Goal: Answer question/provide support: Share knowledge or assist other users

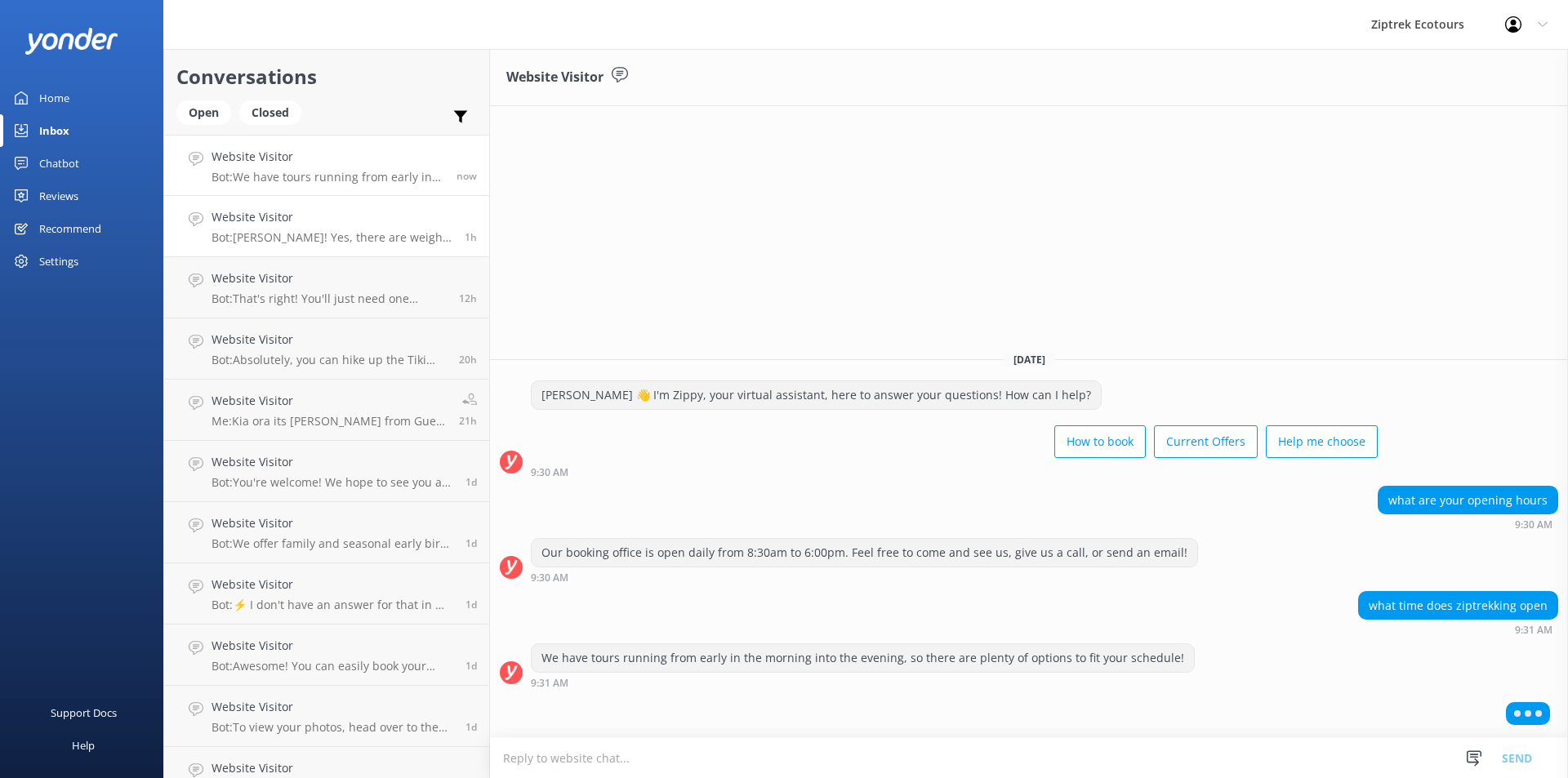
click at [309, 234] on p "Bot: Kia Ora! Yes, there are weight restrictions. We have a strict maximum weig…" at bounding box center [332, 238] width 241 height 15
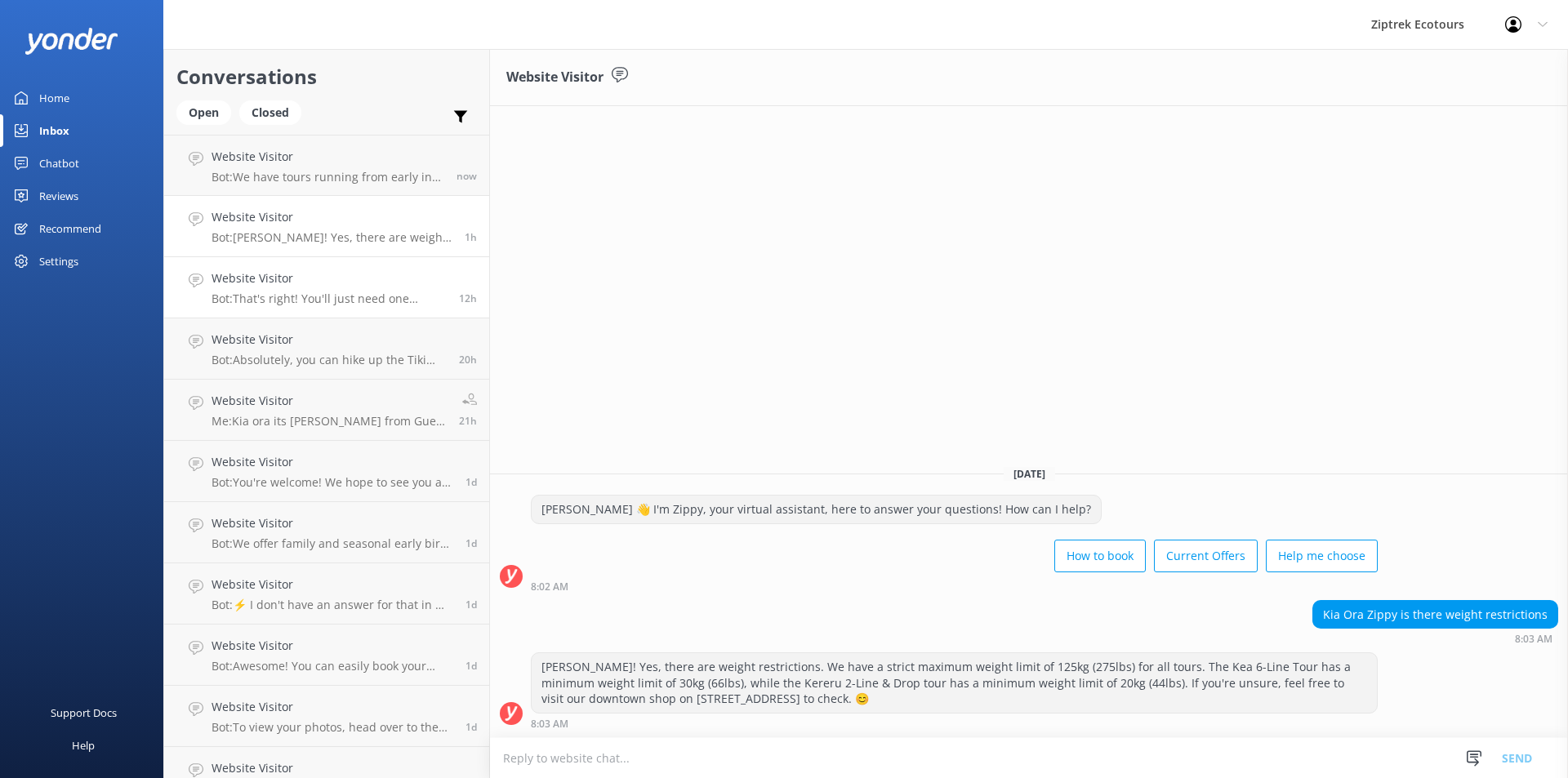
click at [343, 293] on p "Bot: That's right! You'll just need one gondola ticket per person. Since the Mo…" at bounding box center [329, 299] width 235 height 15
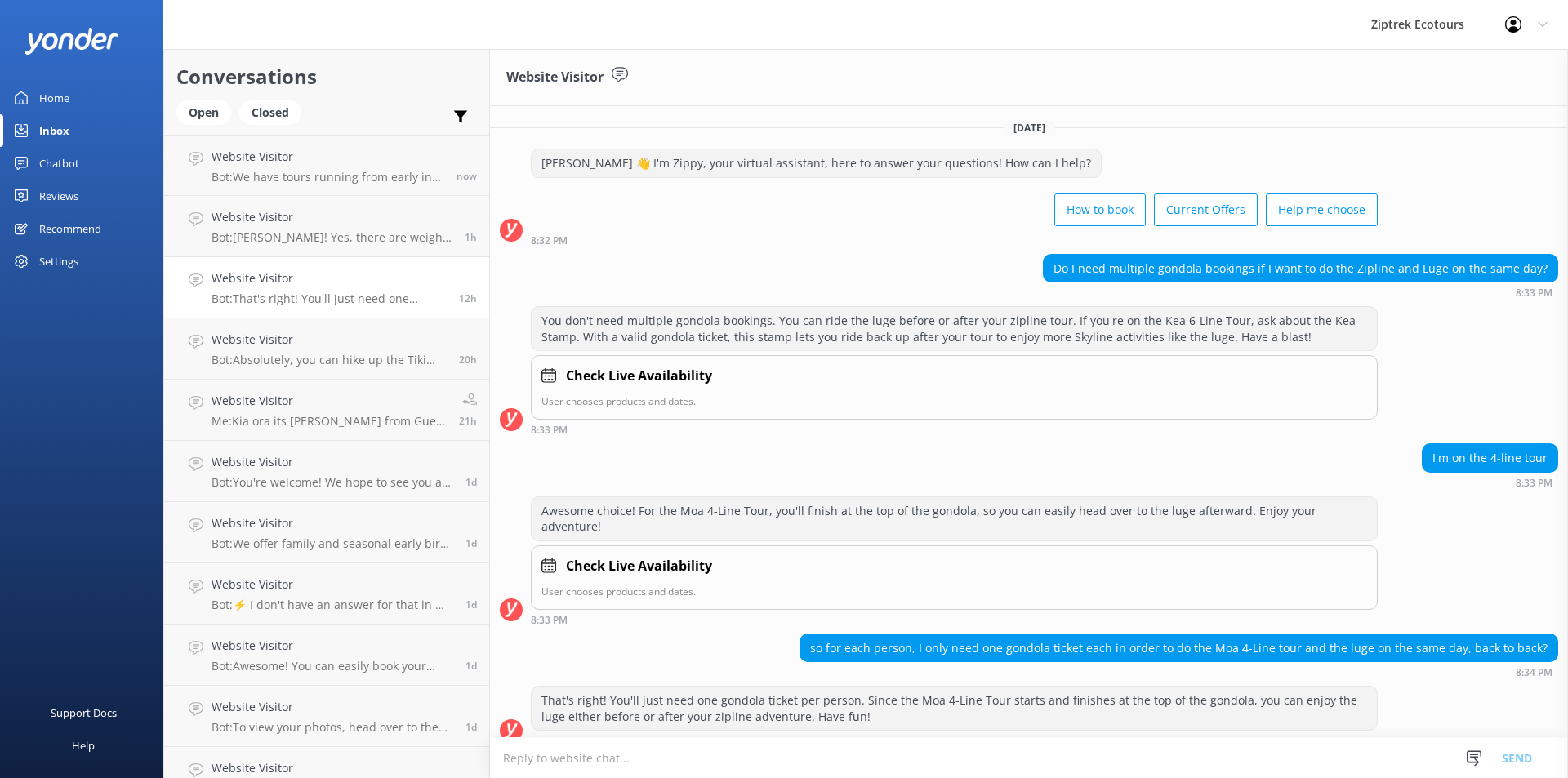
scroll to position [2, 0]
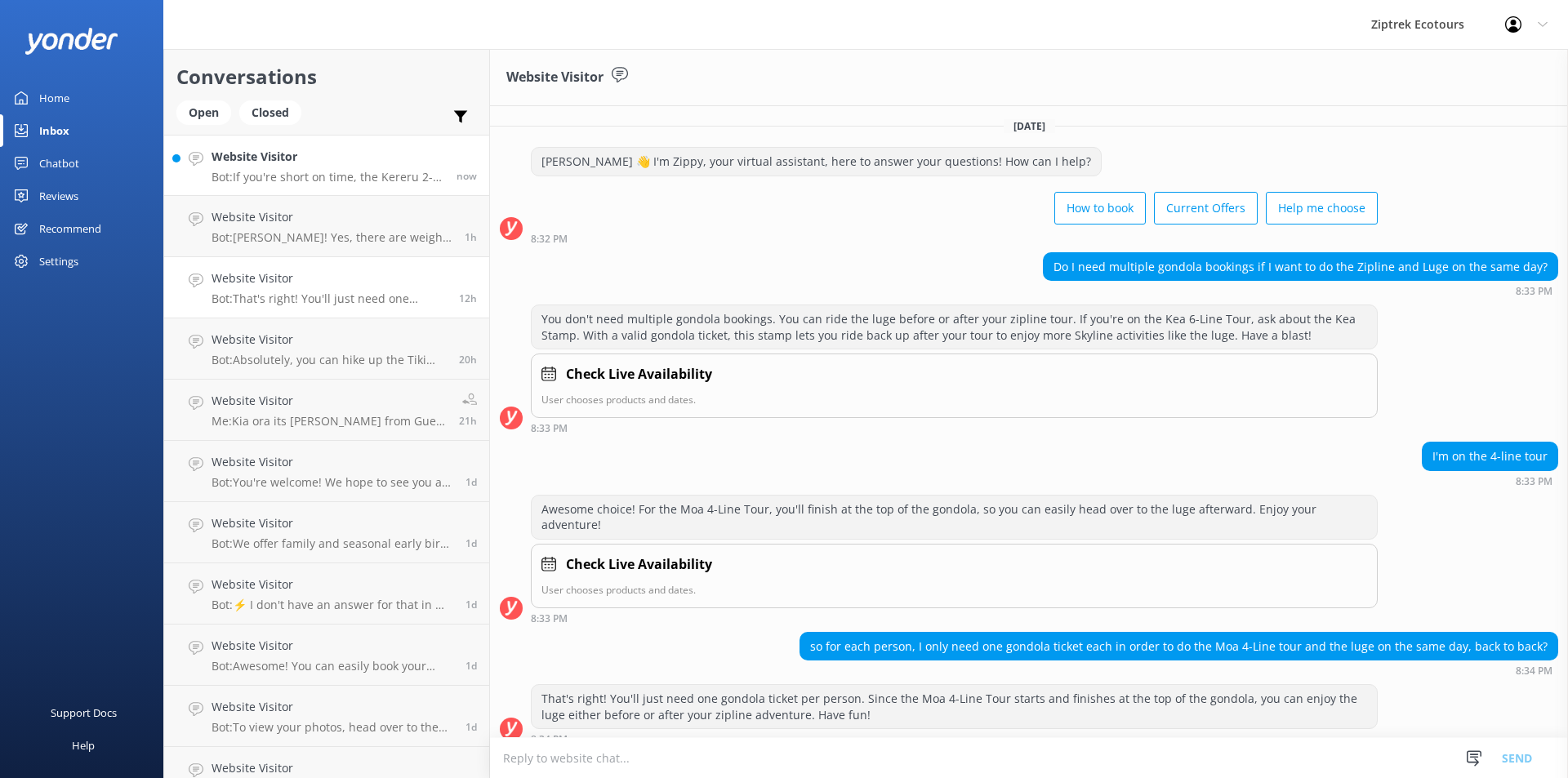
click at [282, 175] on p "Bot: If you're short on time, the Kereru 2-Line + Drop tour is perfect, lasting…" at bounding box center [328, 176] width 232 height 15
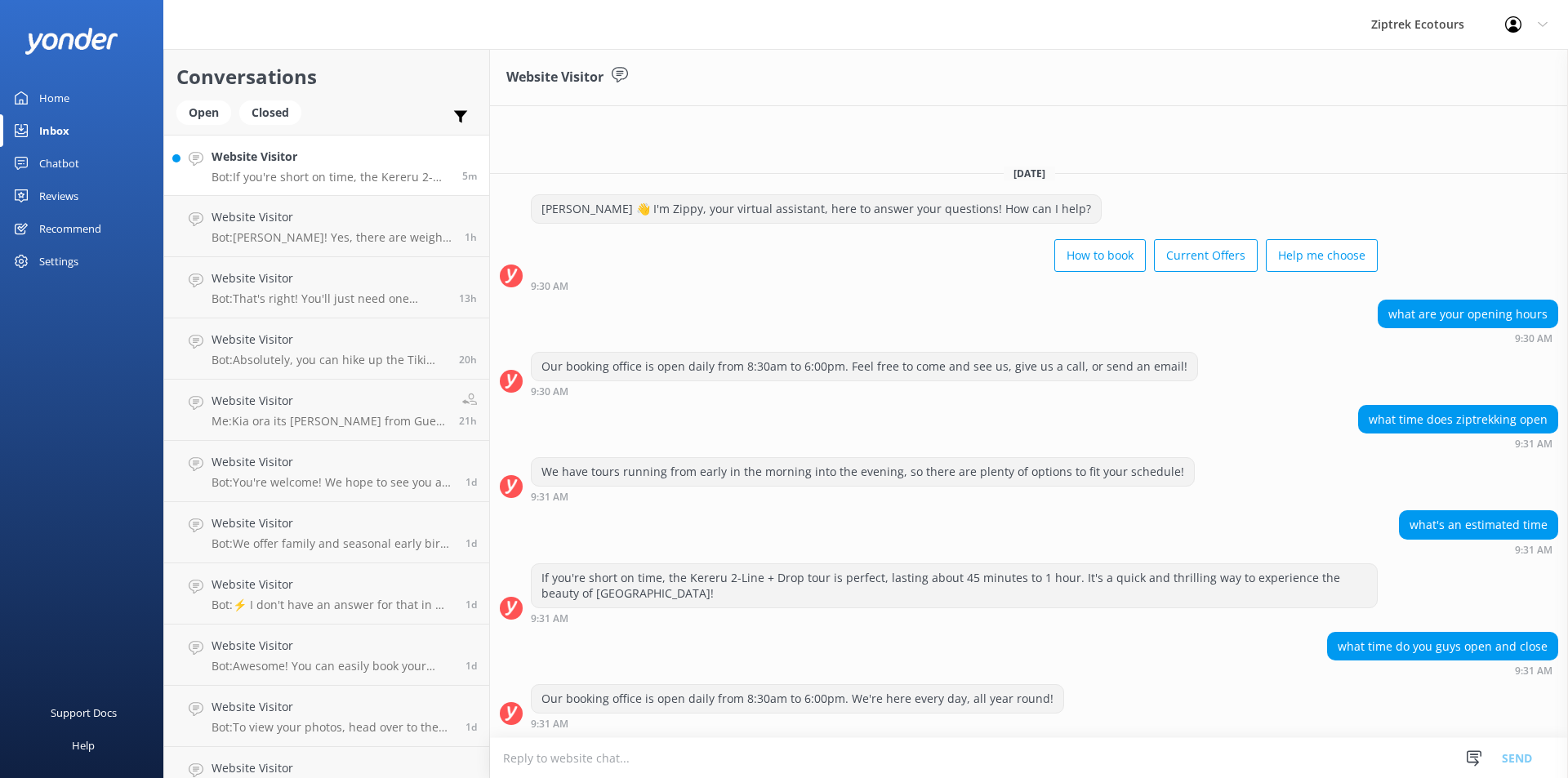
click at [800, 481] on div "We have tours running from early in the morning into the evening, so there are …" at bounding box center [863, 472] width 663 height 28
drag, startPoint x: 1422, startPoint y: 420, endPoint x: 1476, endPoint y: 420, distance: 54.0
click at [1476, 420] on div "what time does ziptrekking open" at bounding box center [1458, 420] width 199 height 28
click at [256, 223] on h4 "Website Visitor" at bounding box center [332, 217] width 241 height 18
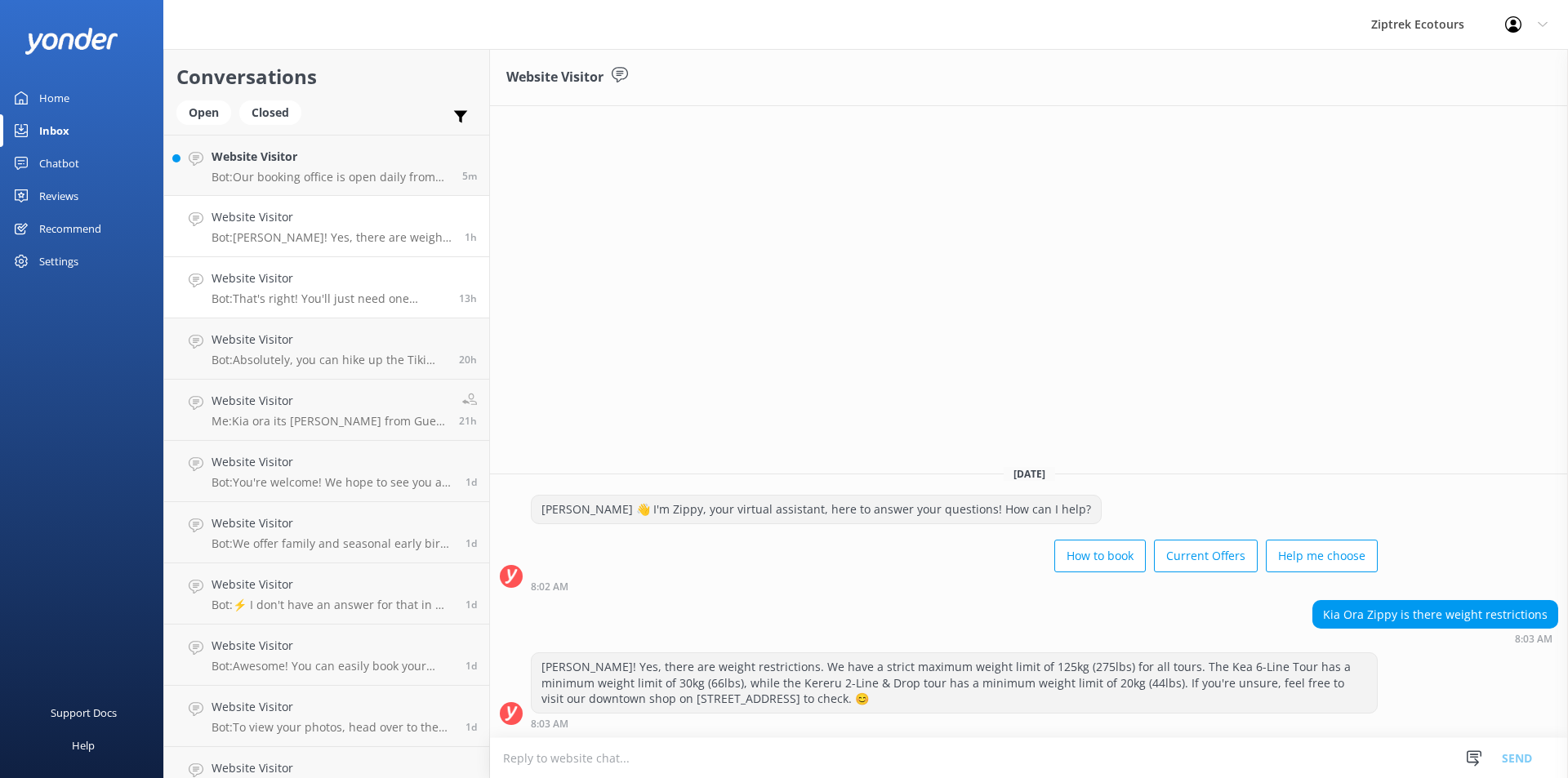
click at [386, 302] on p "Bot: That's right! You'll just need one gondola ticket per person. Since the Mo…" at bounding box center [329, 299] width 235 height 15
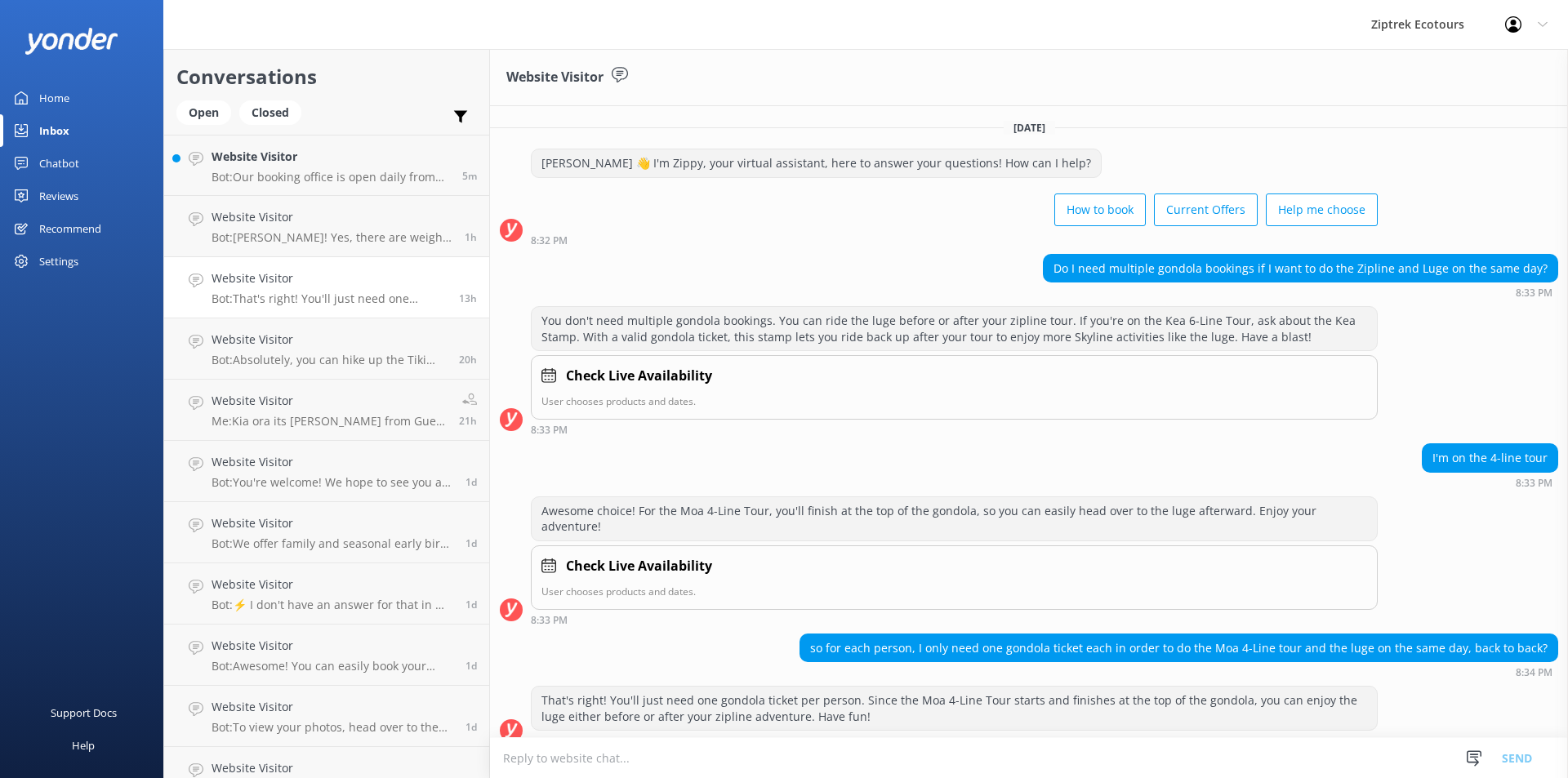
scroll to position [2, 0]
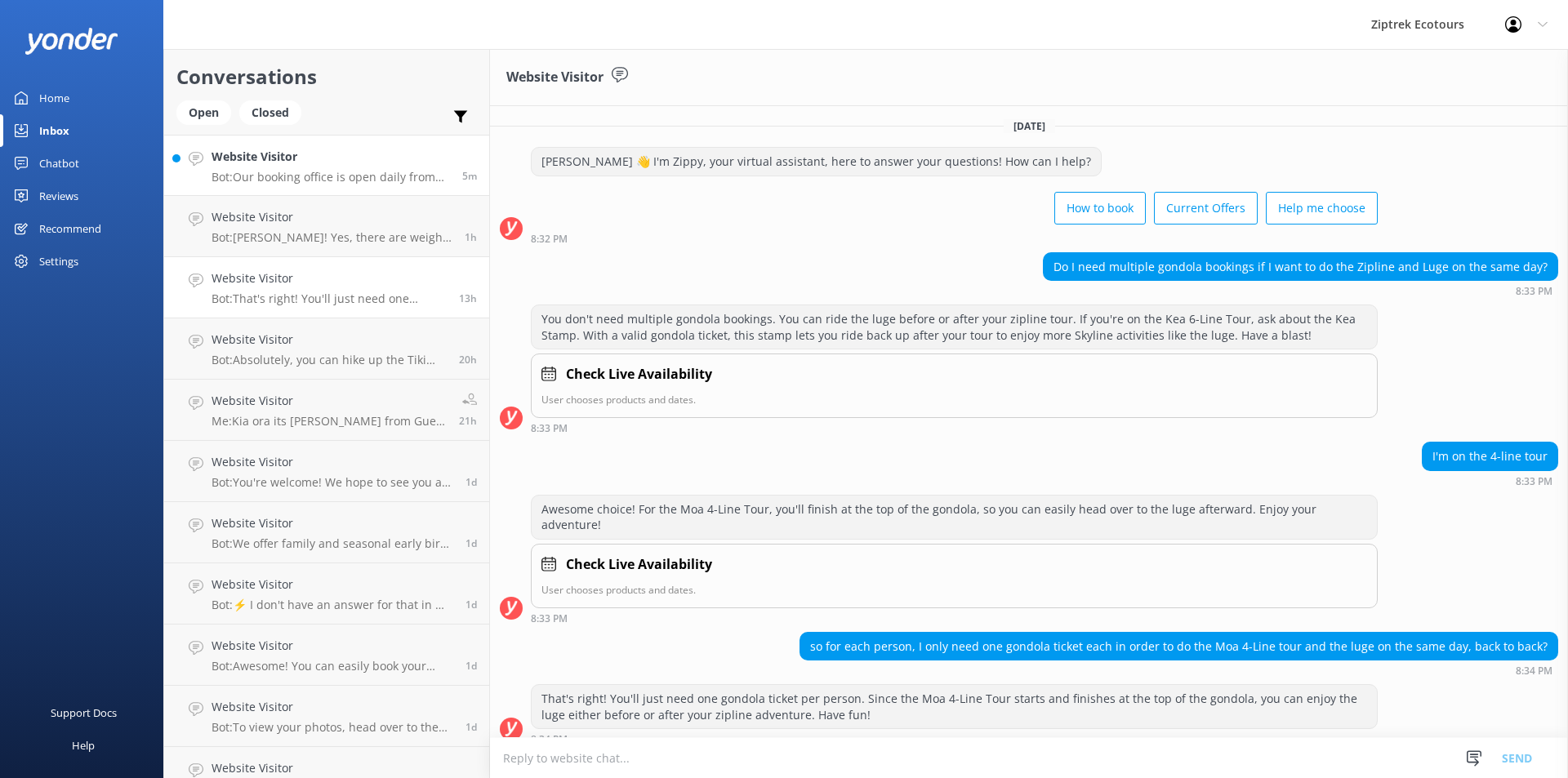
click at [334, 168] on div "Website Visitor Bot: Our booking office is open daily from 8:30am to 6:00pm. We…" at bounding box center [330, 165] width 238 height 35
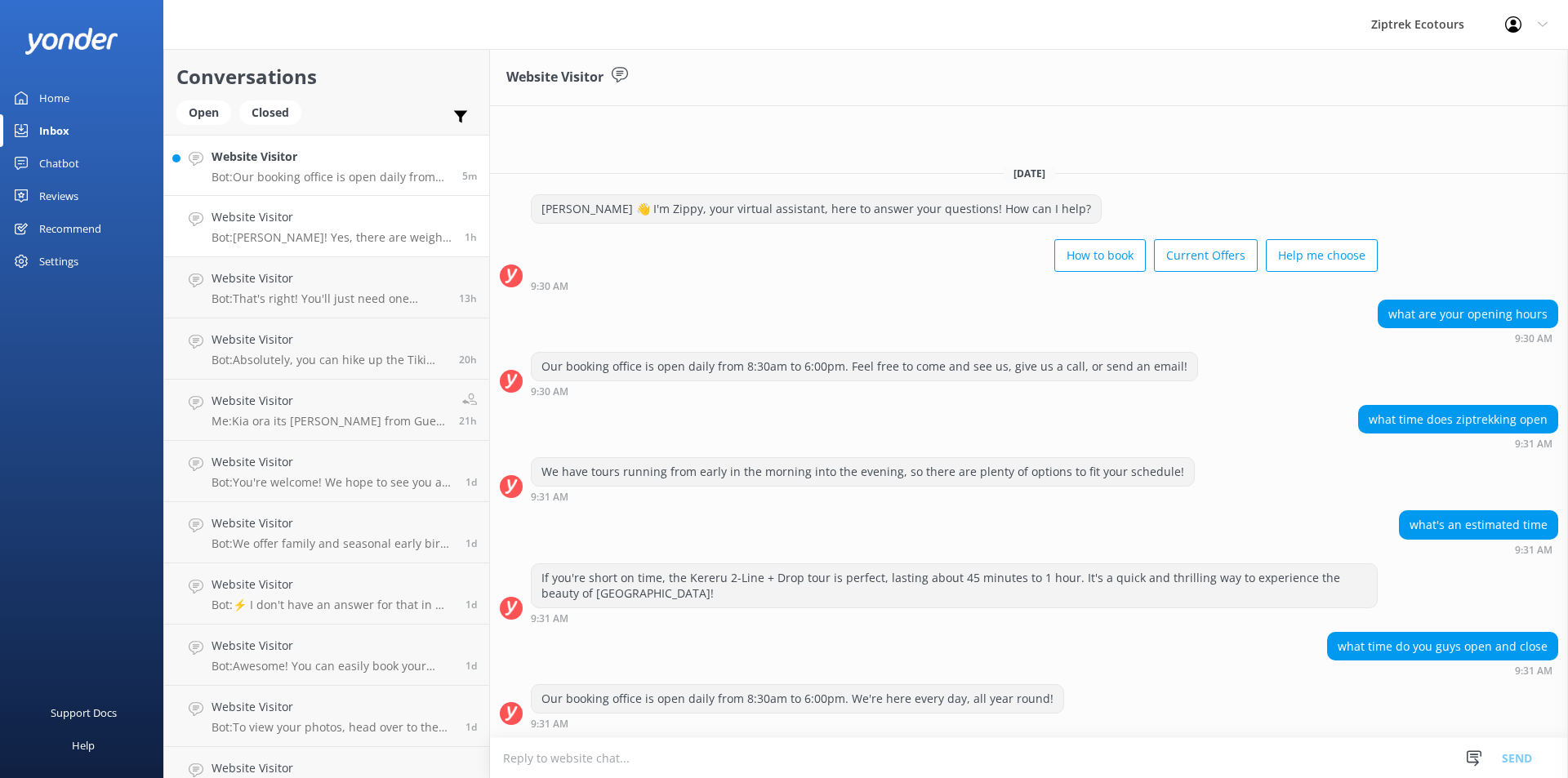
click at [388, 234] on p "Bot: Kia Ora! Yes, there are weight restrictions. We have a strict maximum weig…" at bounding box center [332, 238] width 241 height 15
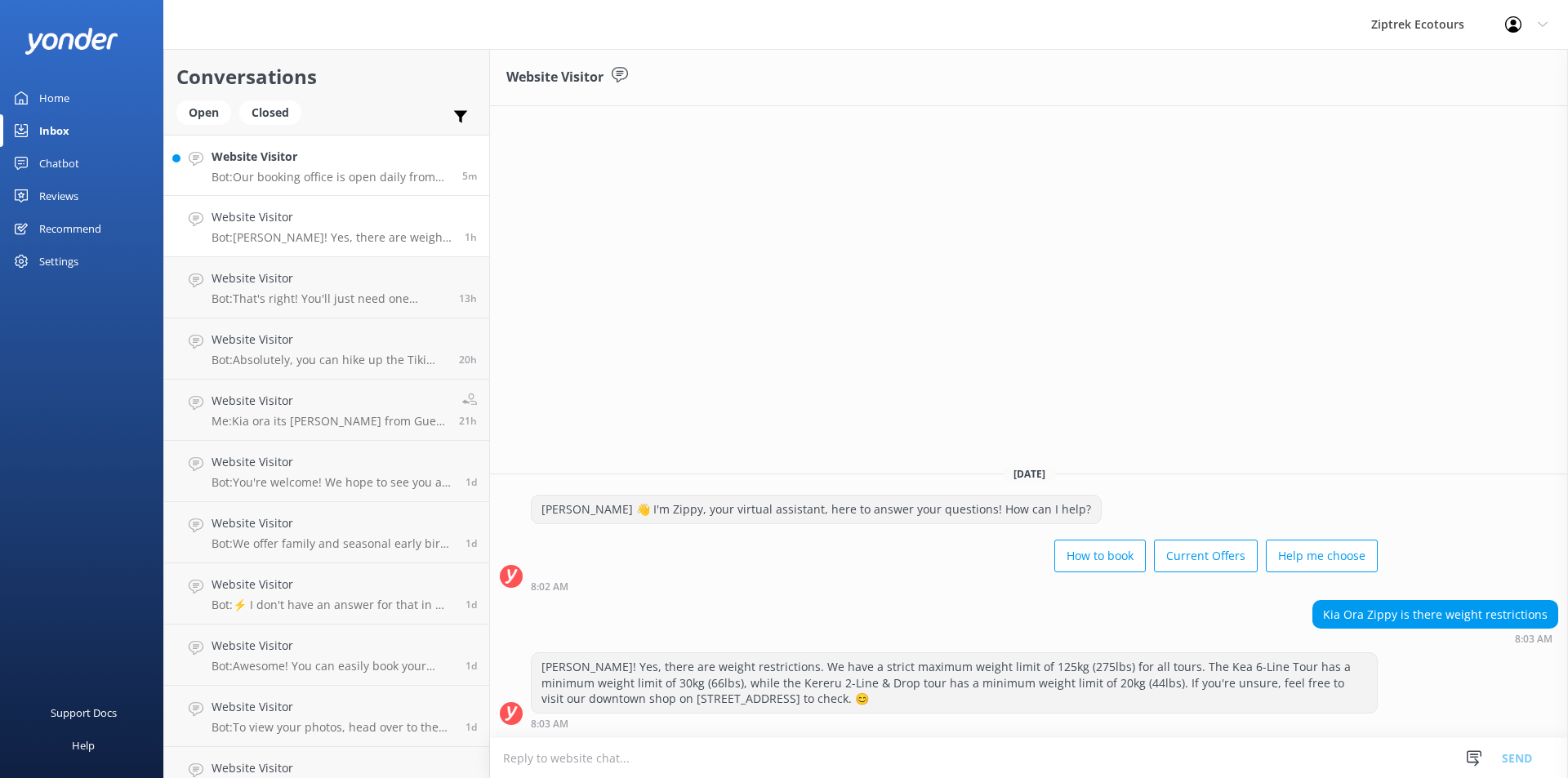
click at [279, 167] on div "Website Visitor Bot: Our booking office is open daily from 8:30am to 6:00pm. We…" at bounding box center [330, 165] width 238 height 35
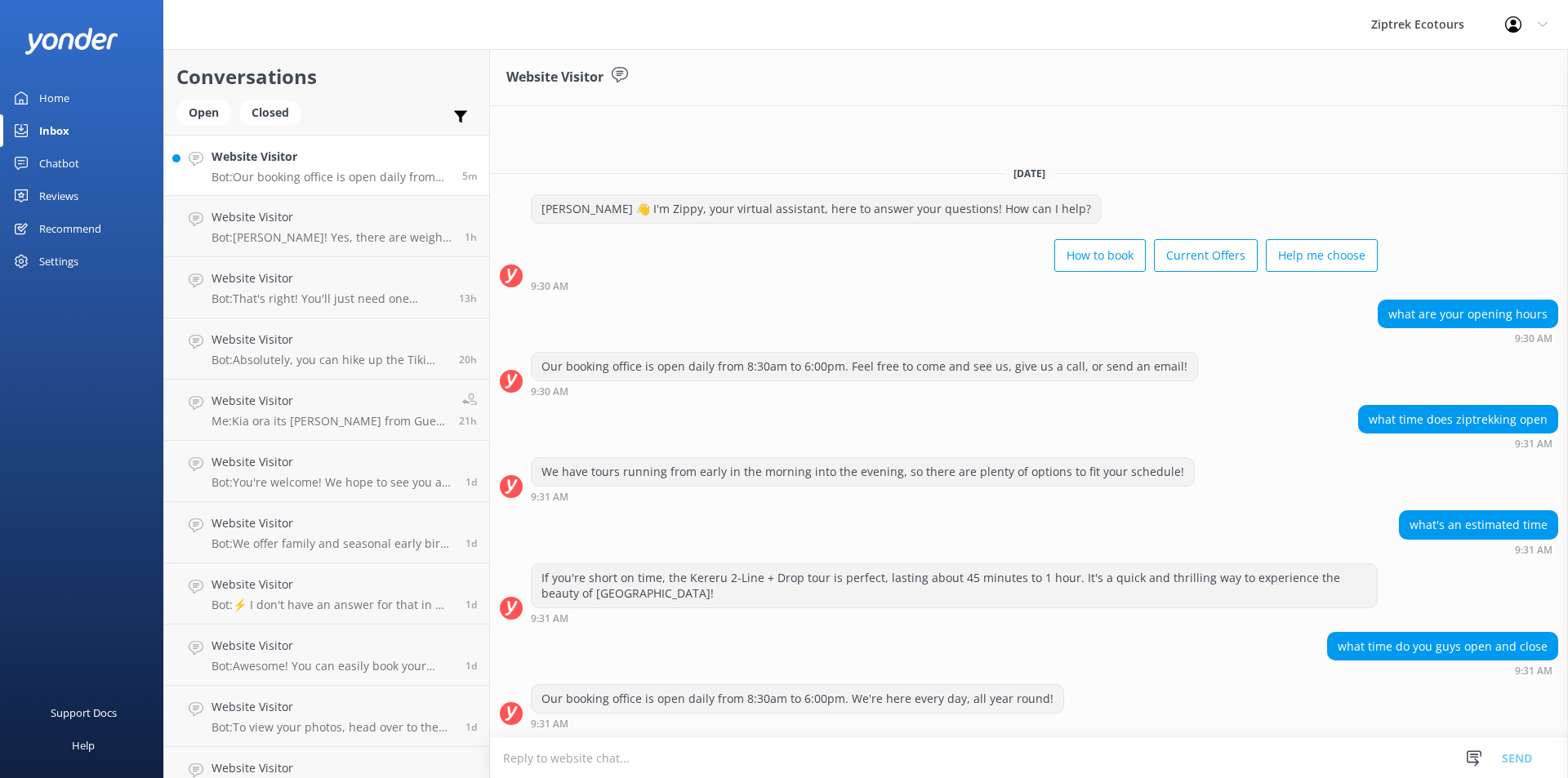
click at [184, 151] on link "Website Visitor Bot: Our booking office is open daily from 8:30am to 6:00pm. We…" at bounding box center [327, 165] width 325 height 61
click at [213, 198] on link "Website Visitor Bot: Kia Ora! Yes, there are weight restrictions. We have a str…" at bounding box center [327, 226] width 325 height 61
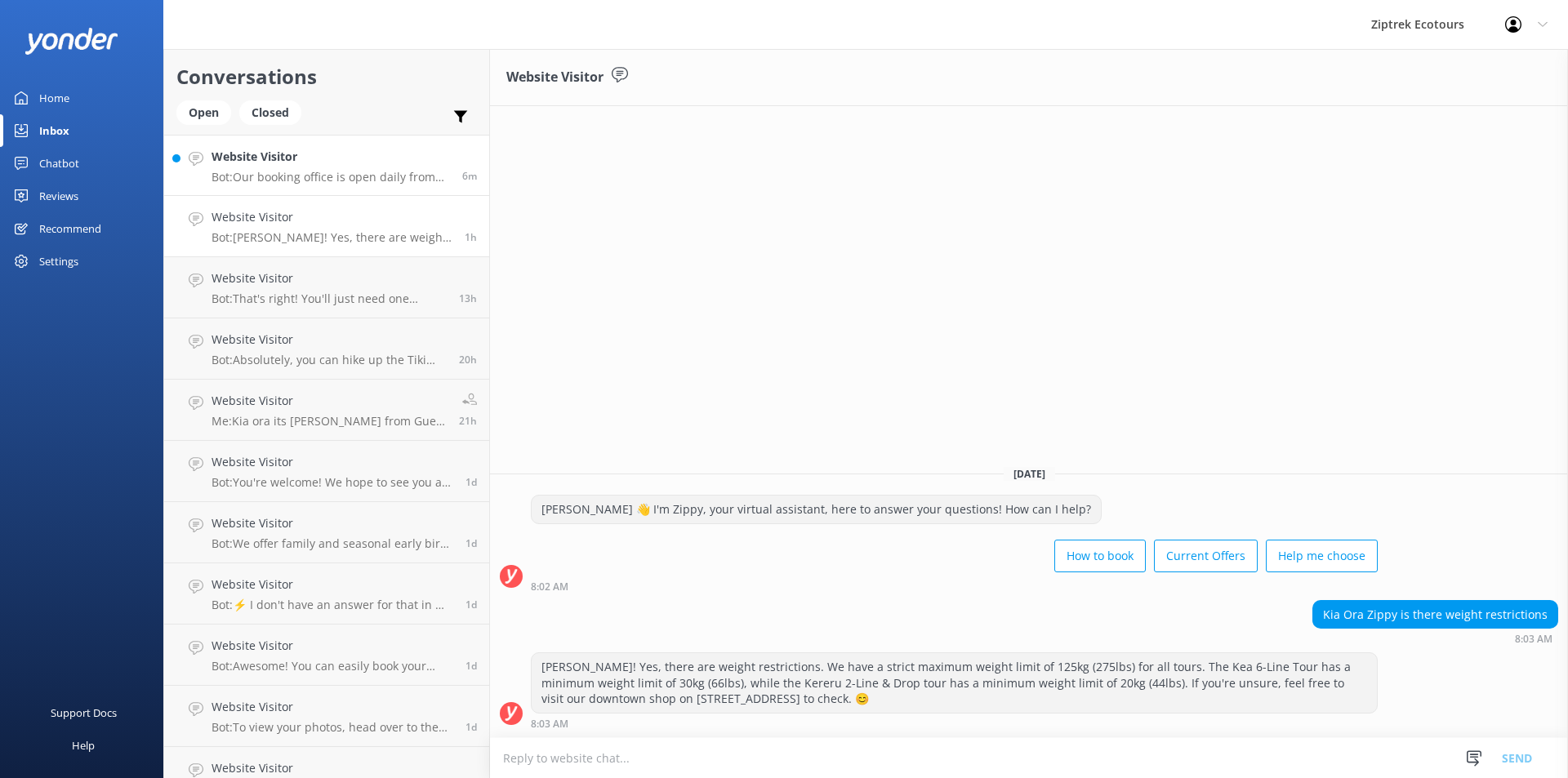
click at [182, 159] on link "Website Visitor Bot: Our booking office is open daily from 8:30am to 6:00pm. We…" at bounding box center [327, 165] width 325 height 61
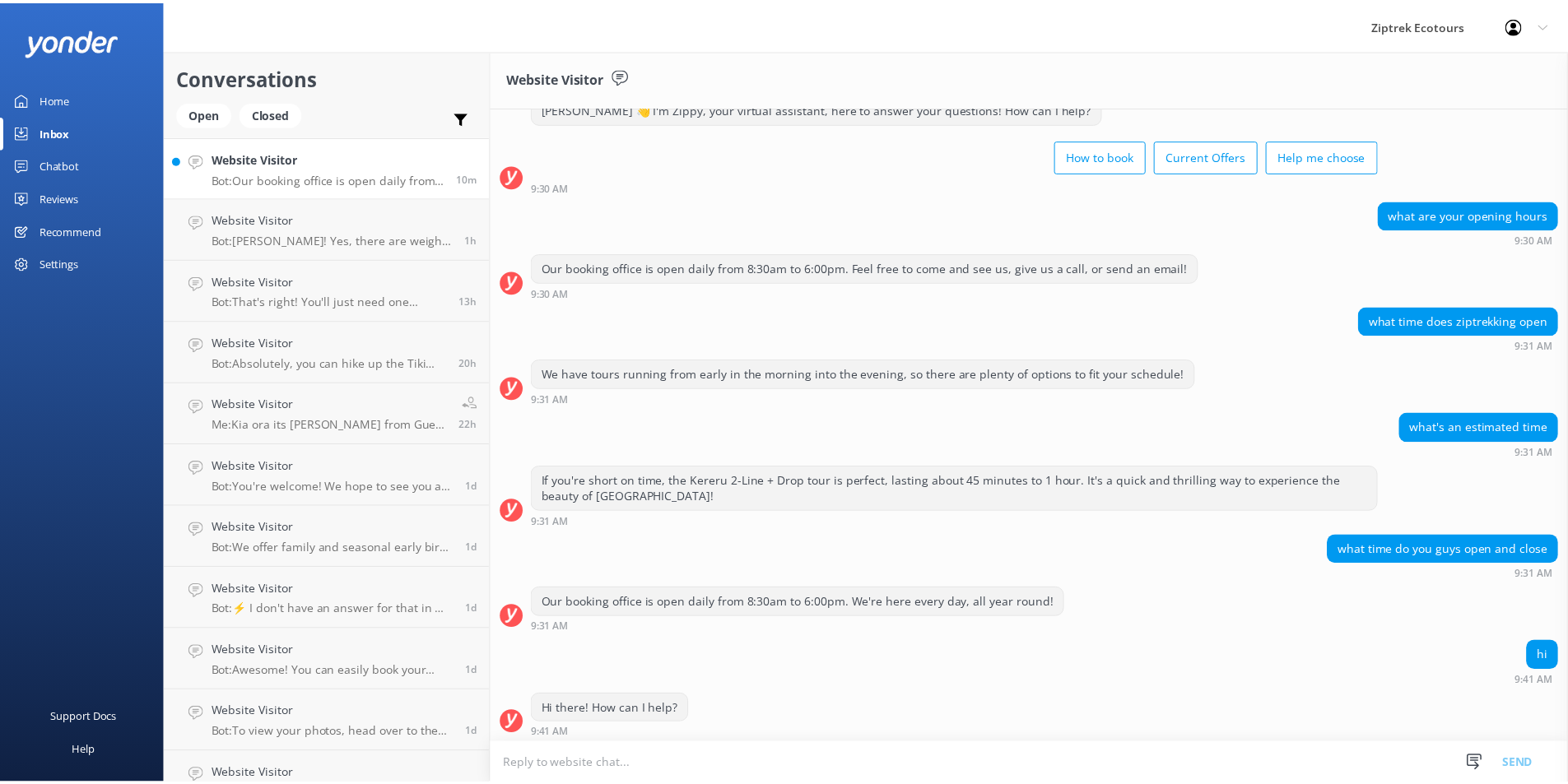
scroll to position [60, 0]
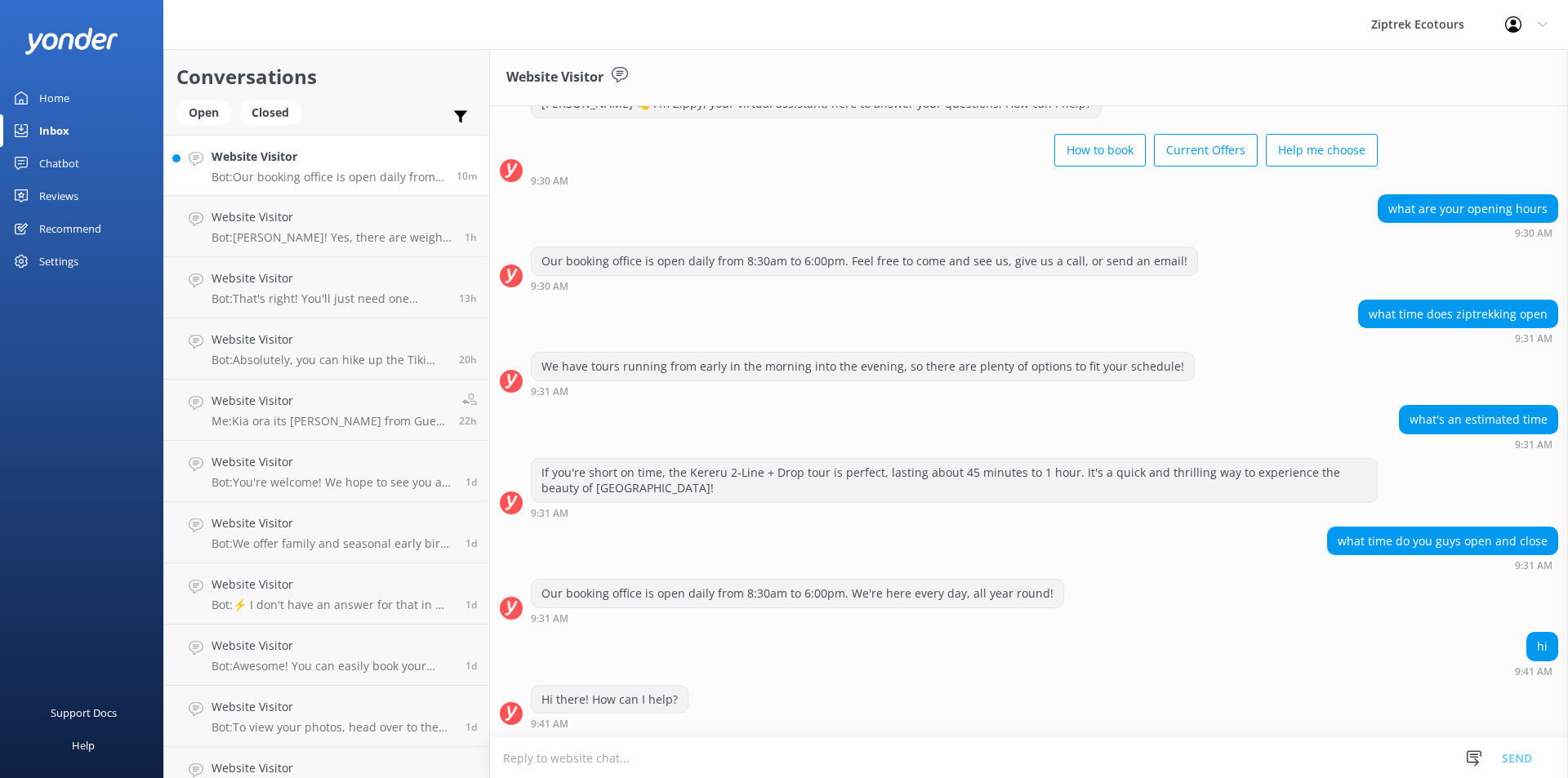
click at [1395, 596] on div "Our booking office is open daily from 8:30am to 6:00pm. We're here every day, a…" at bounding box center [1028, 602] width 1078 height 45
click at [94, 194] on link "Reviews" at bounding box center [82, 196] width 164 height 33
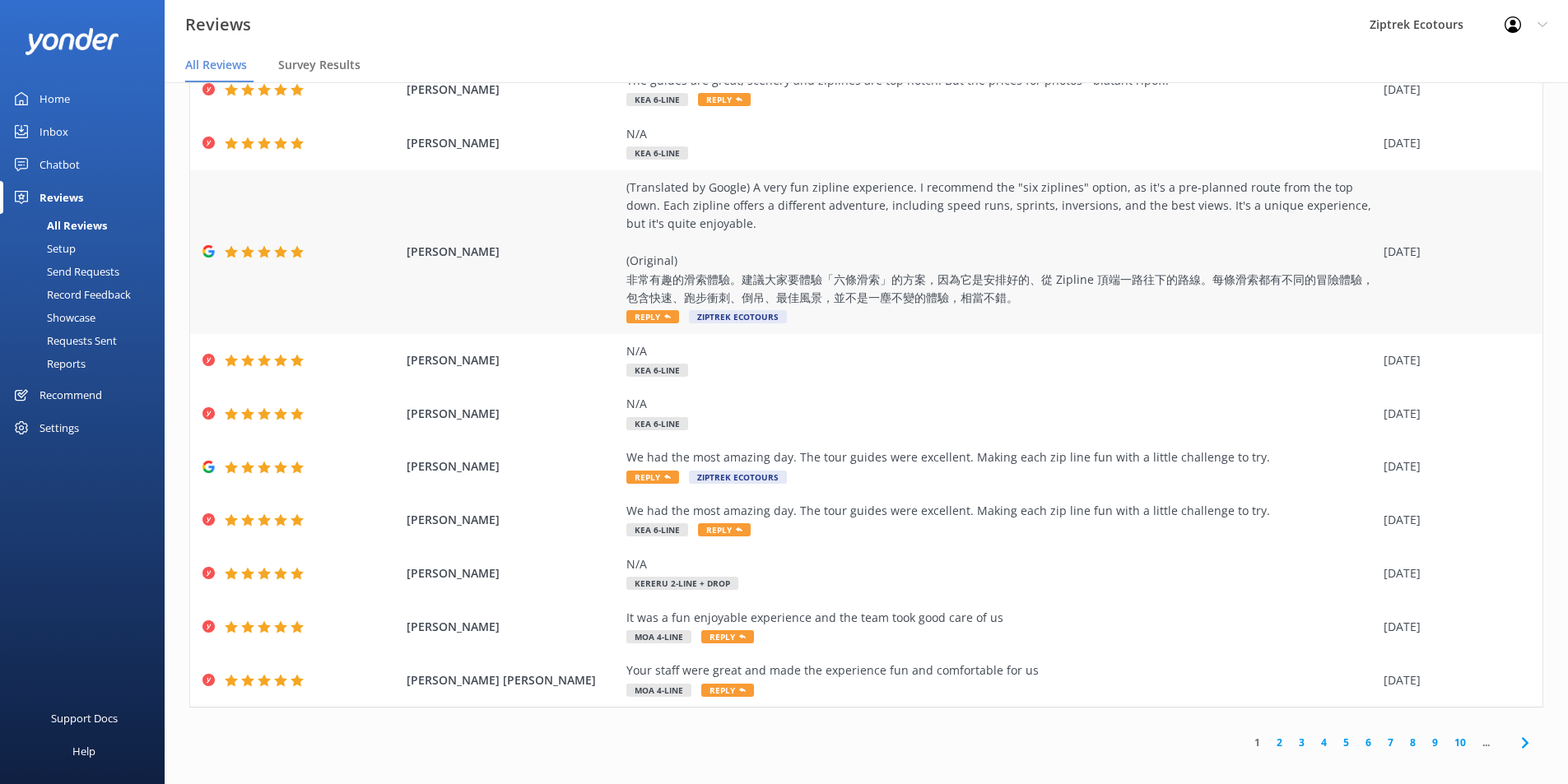
scroll to position [33, 0]
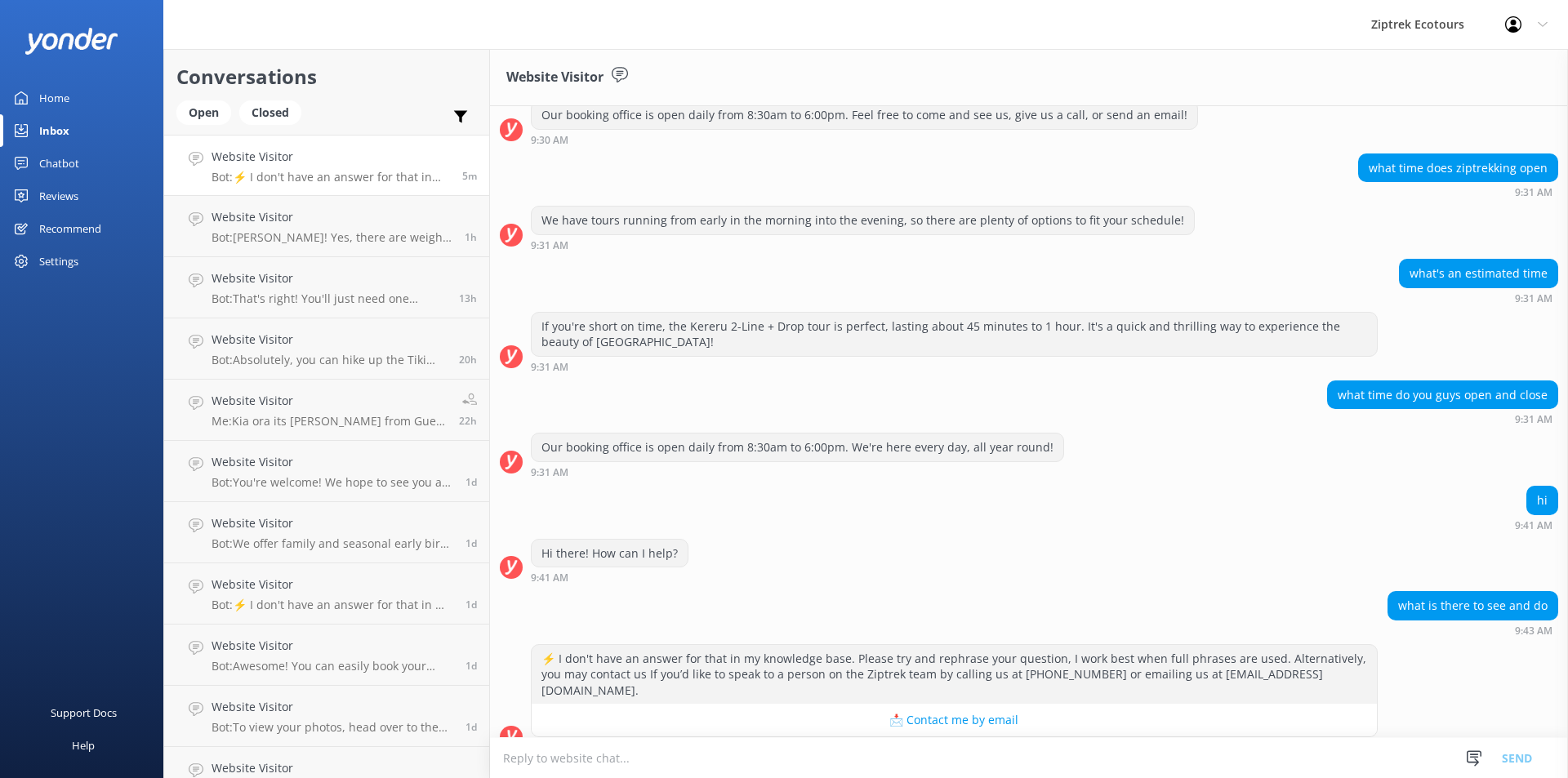
scroll to position [214, 0]
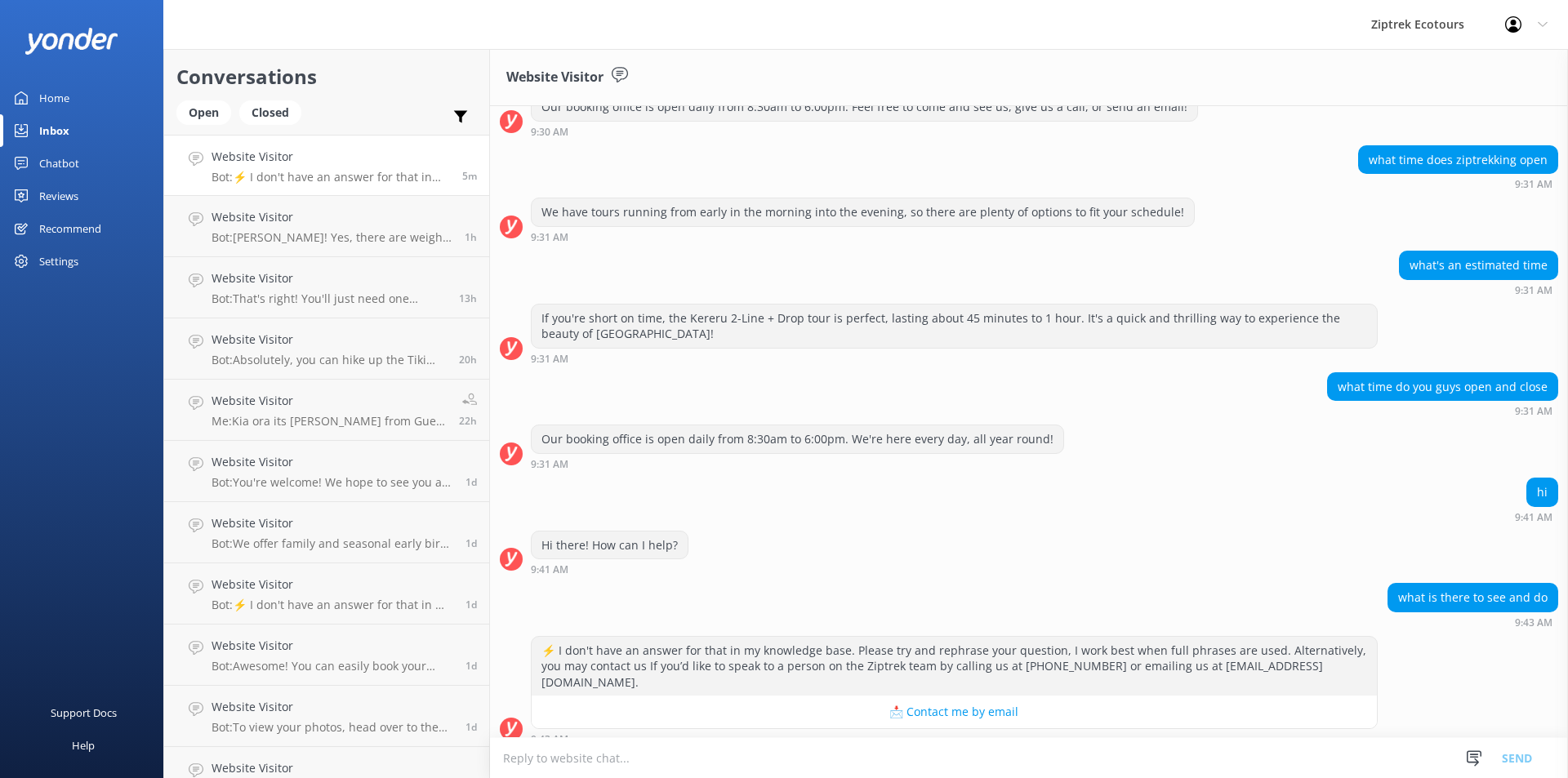
click at [744, 574] on div "Hi there! How can I help? 9:41 AM" at bounding box center [1028, 553] width 1078 height 45
